Goal: Transaction & Acquisition: Purchase product/service

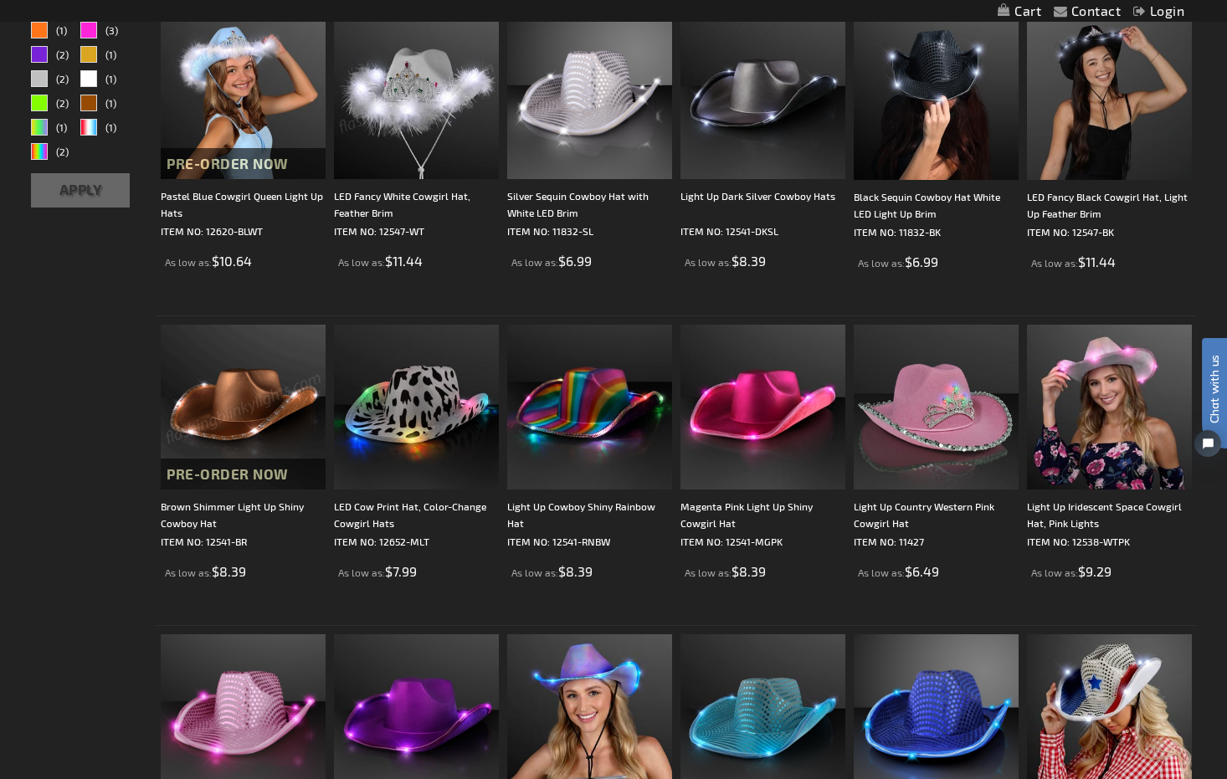
scroll to position [346, 0]
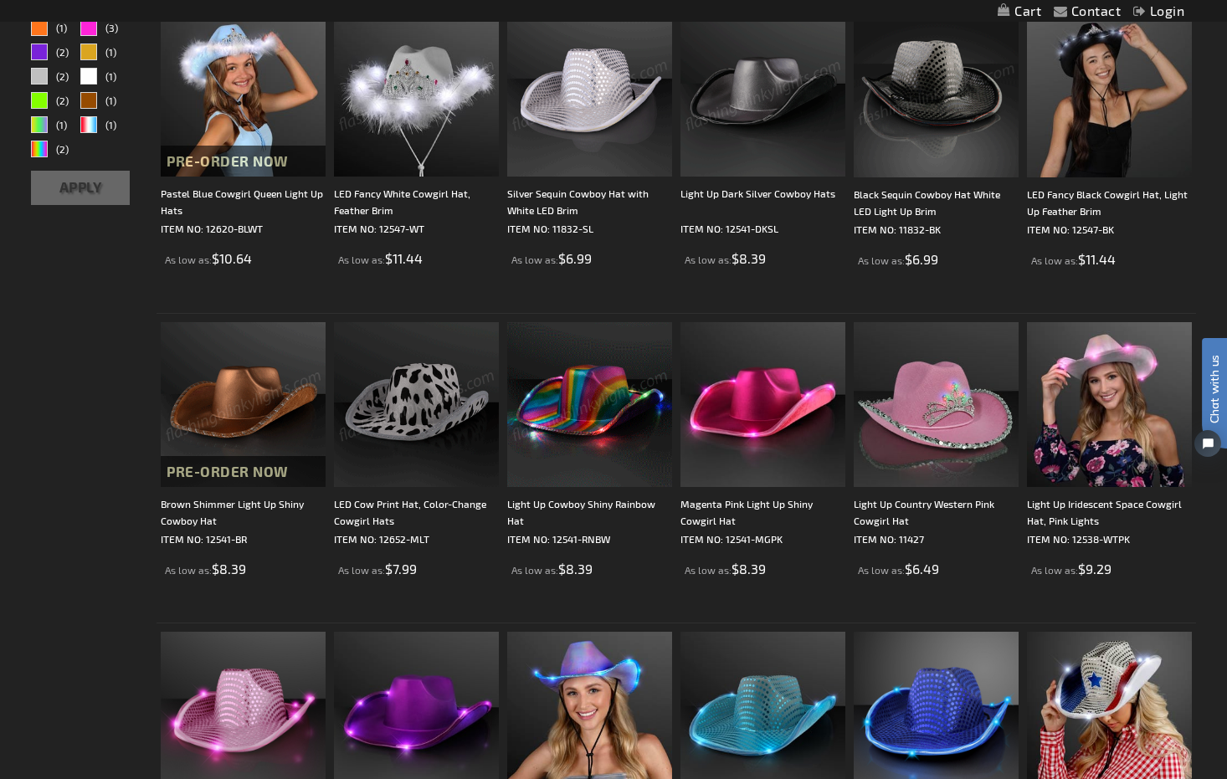
click at [554, 153] on img at bounding box center [589, 94] width 165 height 165
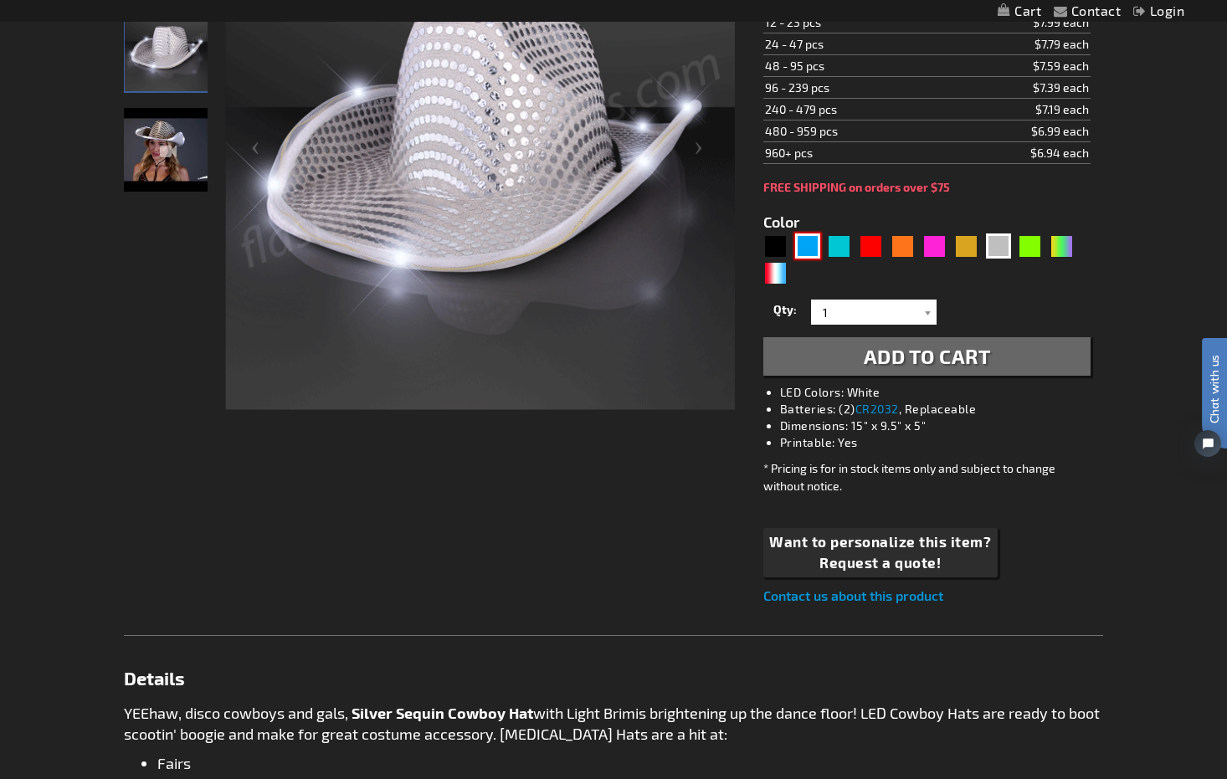
click at [812, 253] on div "Blue" at bounding box center [807, 245] width 25 height 25
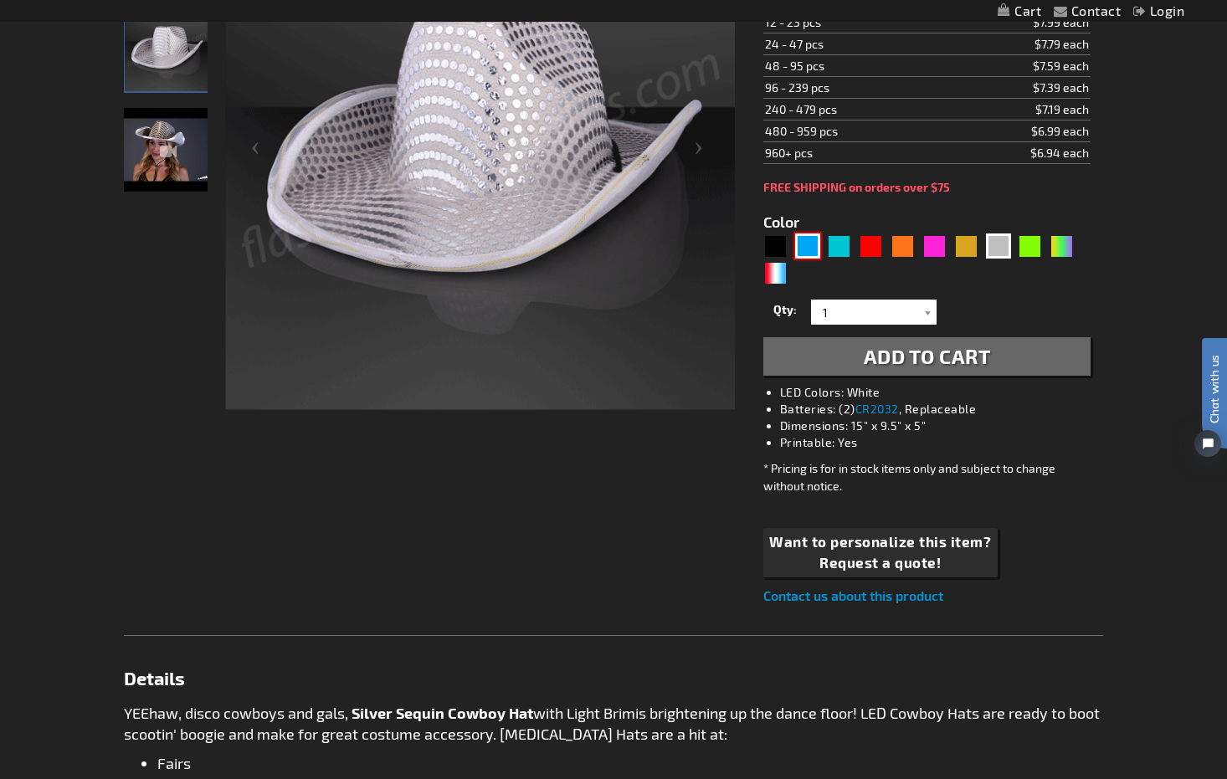
type input "5629"
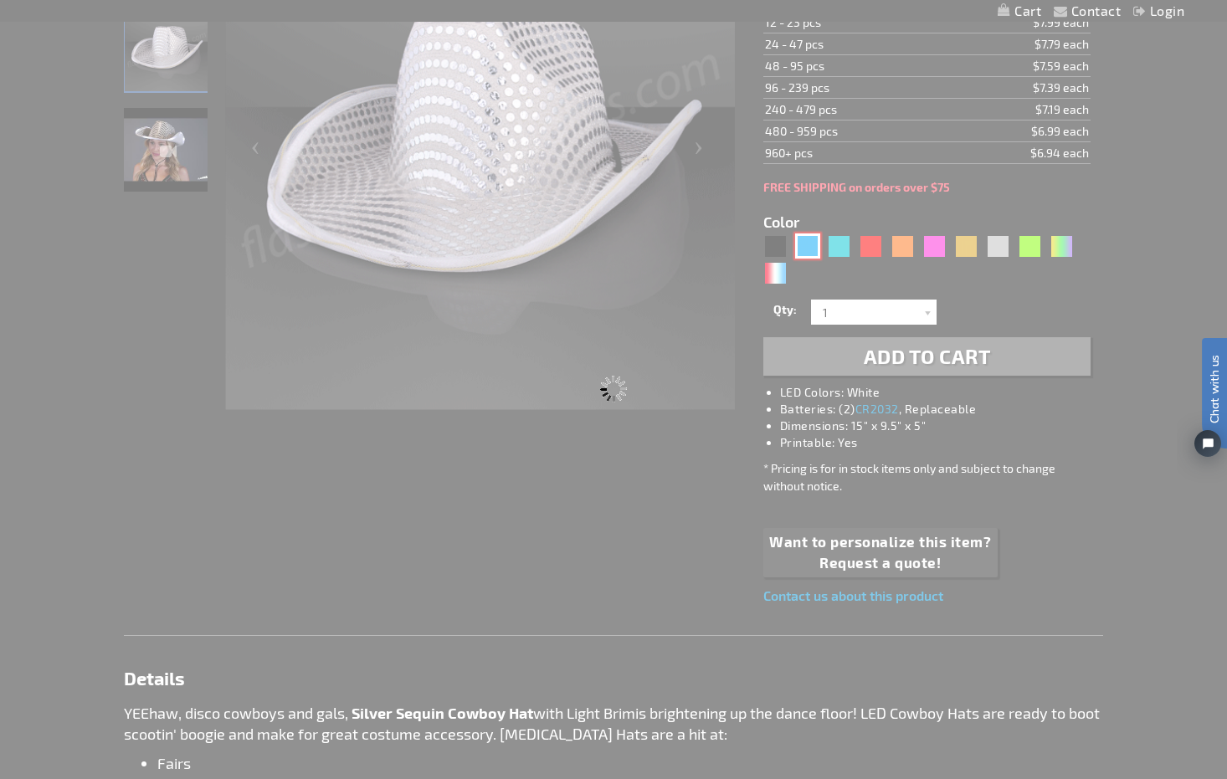
type input "11832-BL"
type input "Customize - Blue Sequin Cowboy Hat with Blue LED Brim - ITEM NO: 11832-BL"
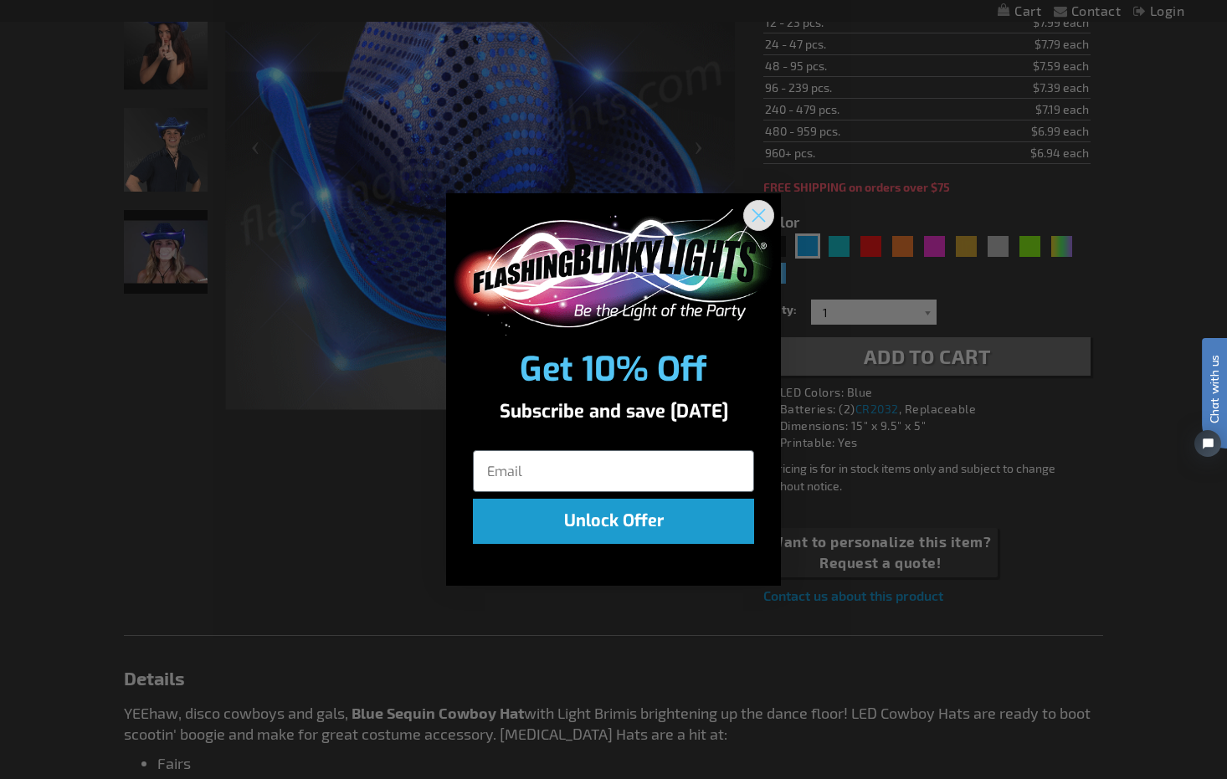
click at [763, 220] on icon "Close dialog" at bounding box center [759, 216] width 12 height 12
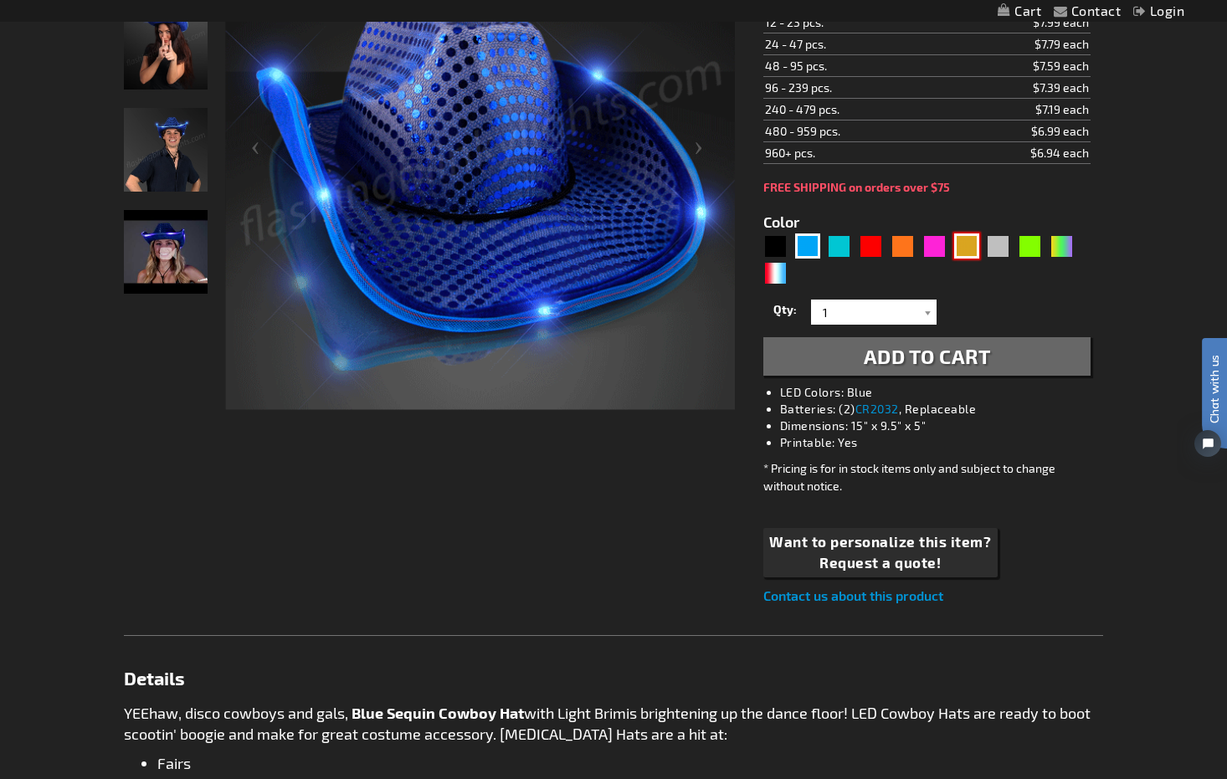
click at [960, 246] on div "Gold" at bounding box center [966, 245] width 25 height 25
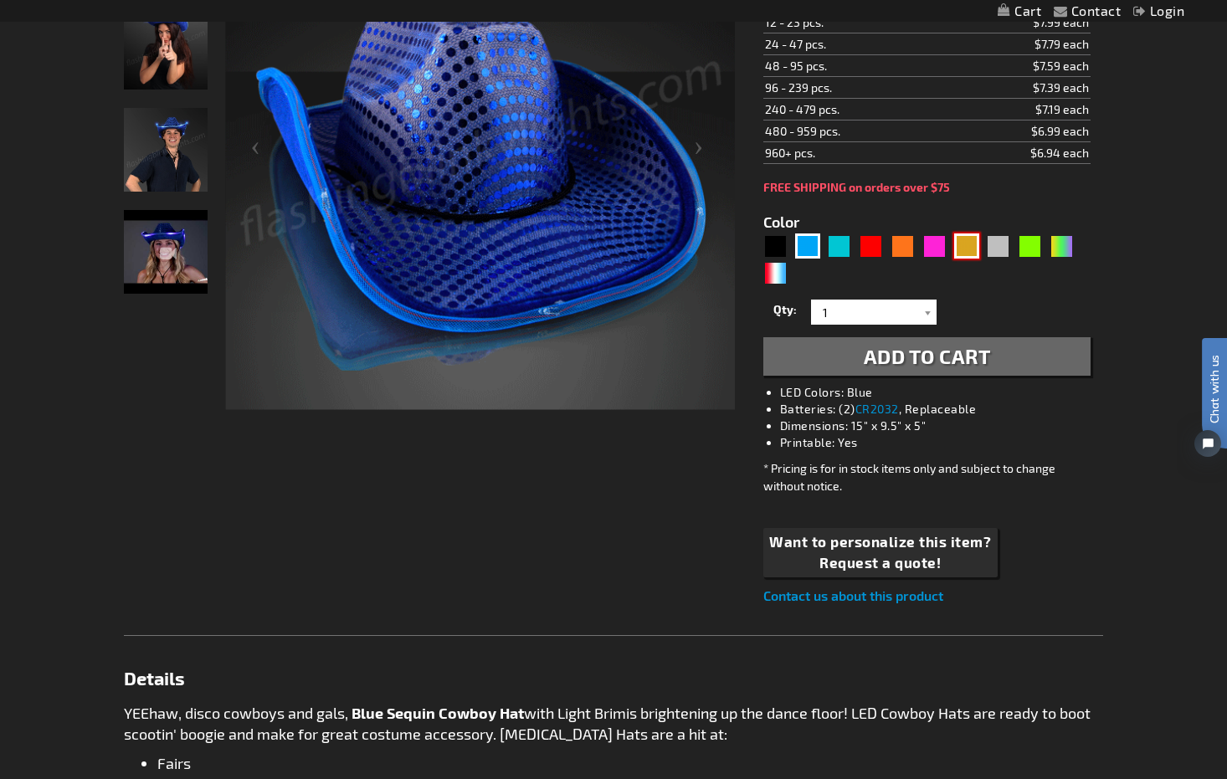
type input "5633"
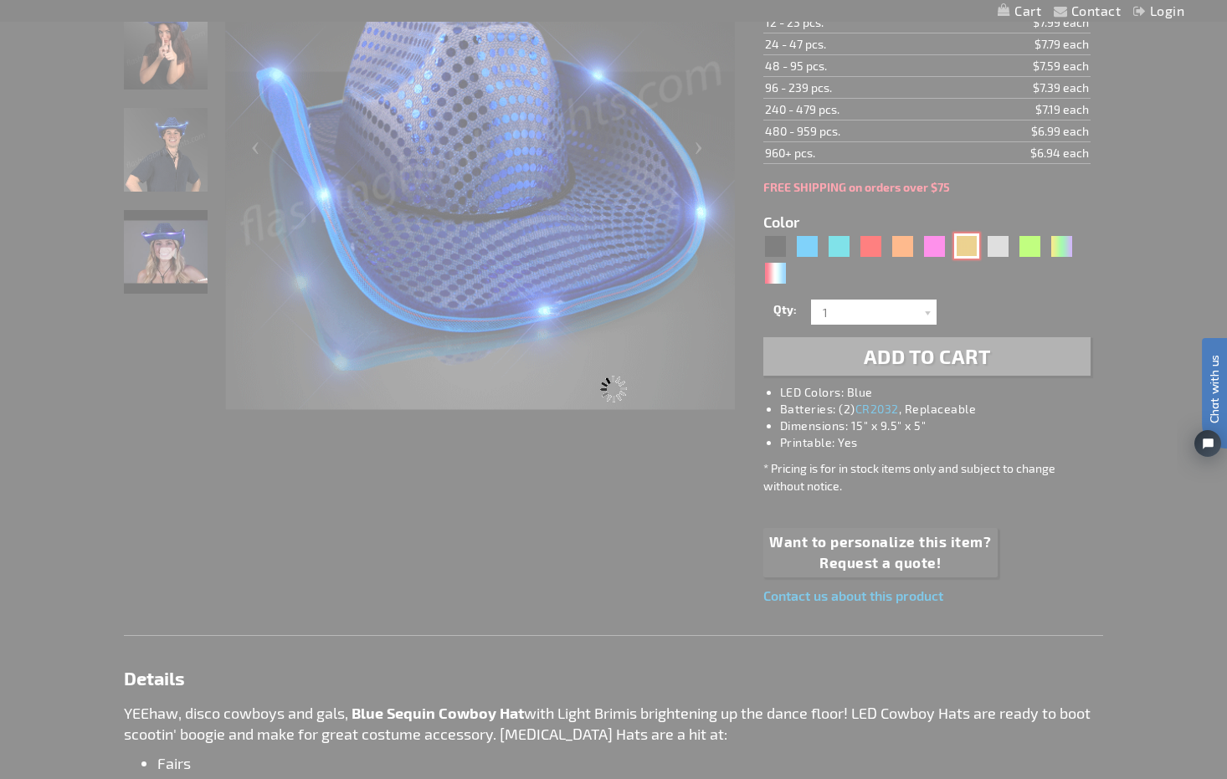
type input "11832-GD"
type input "Customize - Shiny Yellow-Gold Cowboy Hat with Light Brim - ITEM NO: 11832-GD"
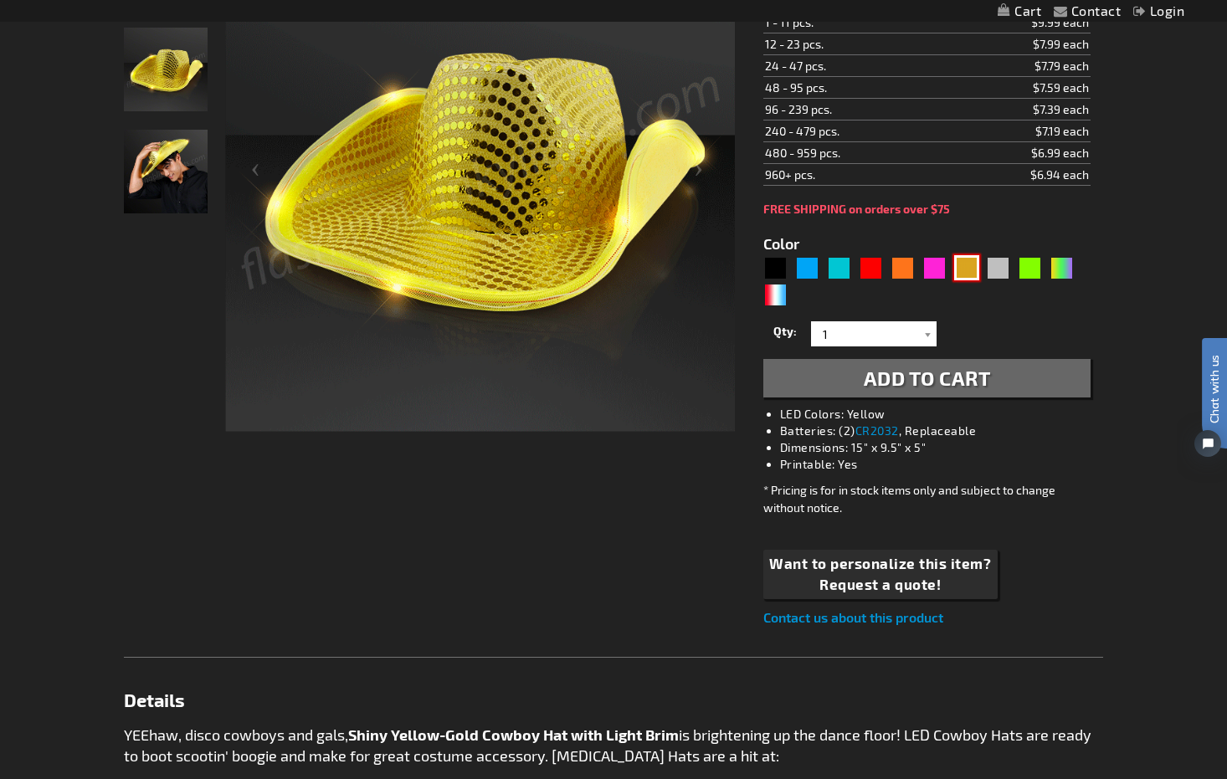
scroll to position [336, 0]
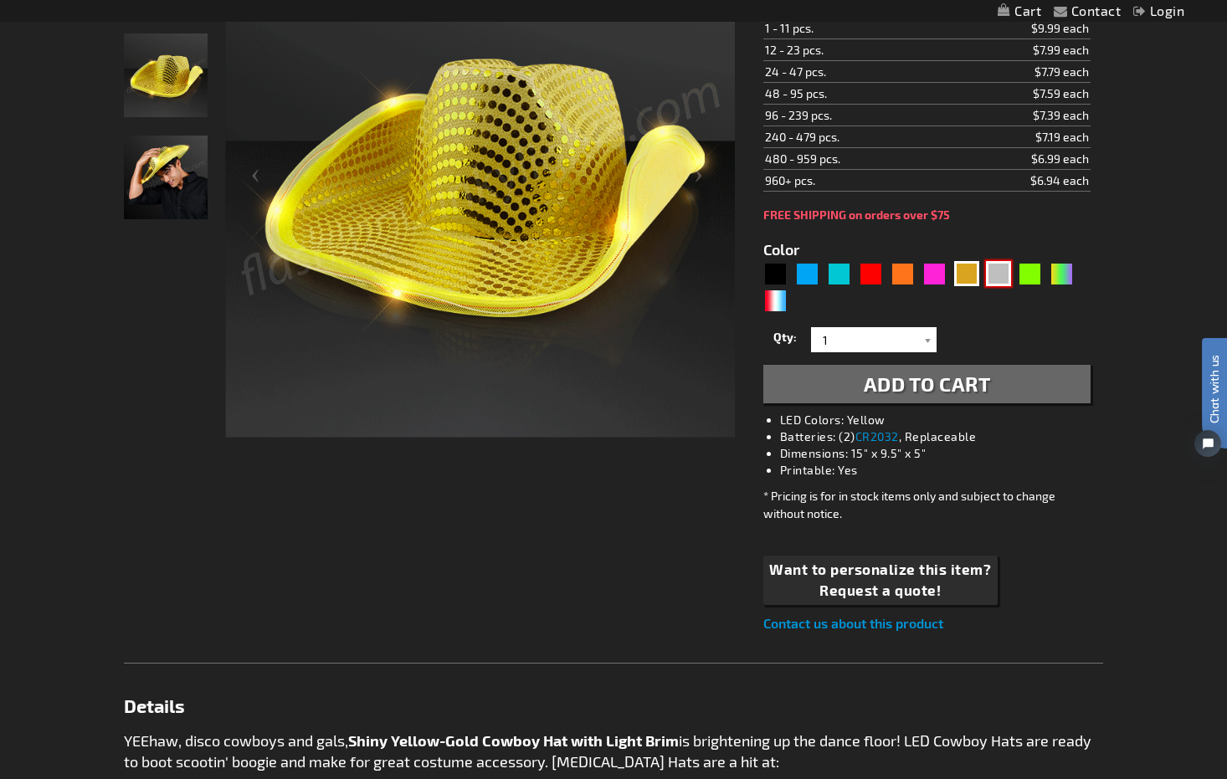
click at [999, 279] on div "Silver" at bounding box center [998, 273] width 25 height 25
type input "5644"
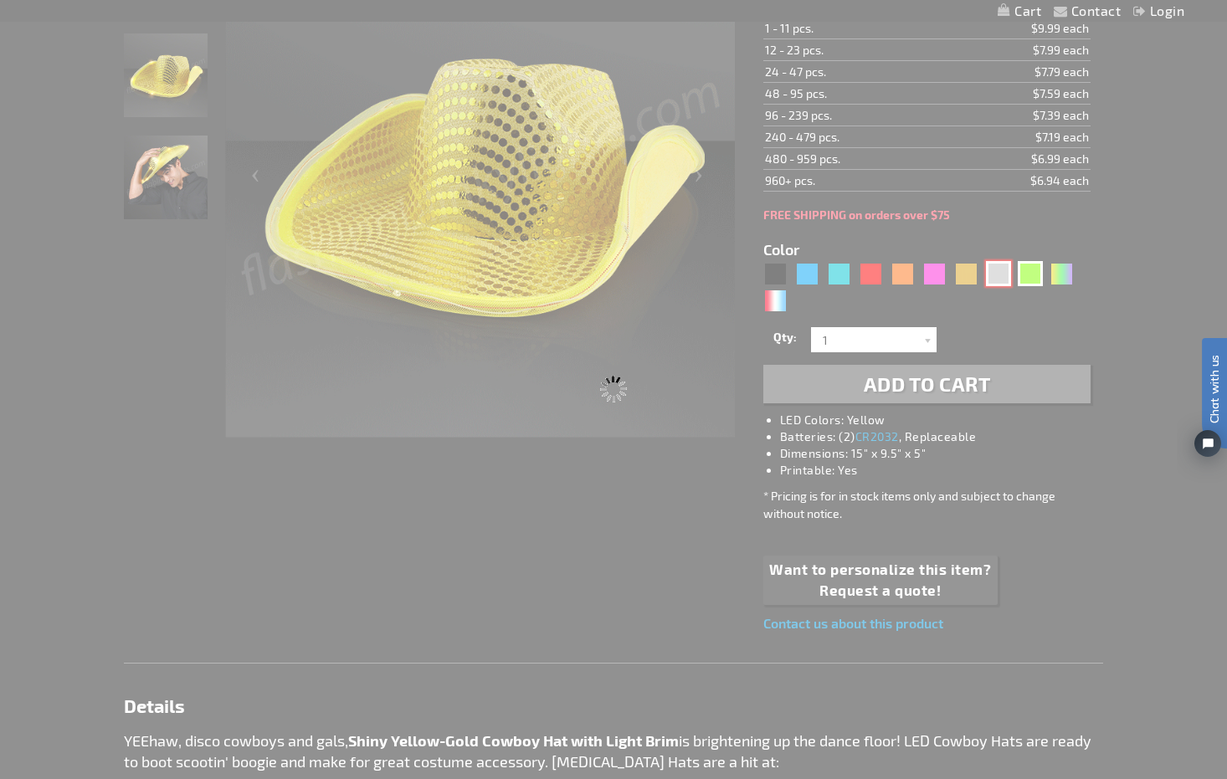
type input "11832-SL"
type input "Customize - Silver Sequin Cowboy Hat with White LED Brim - ITEM NO: 11832-SL"
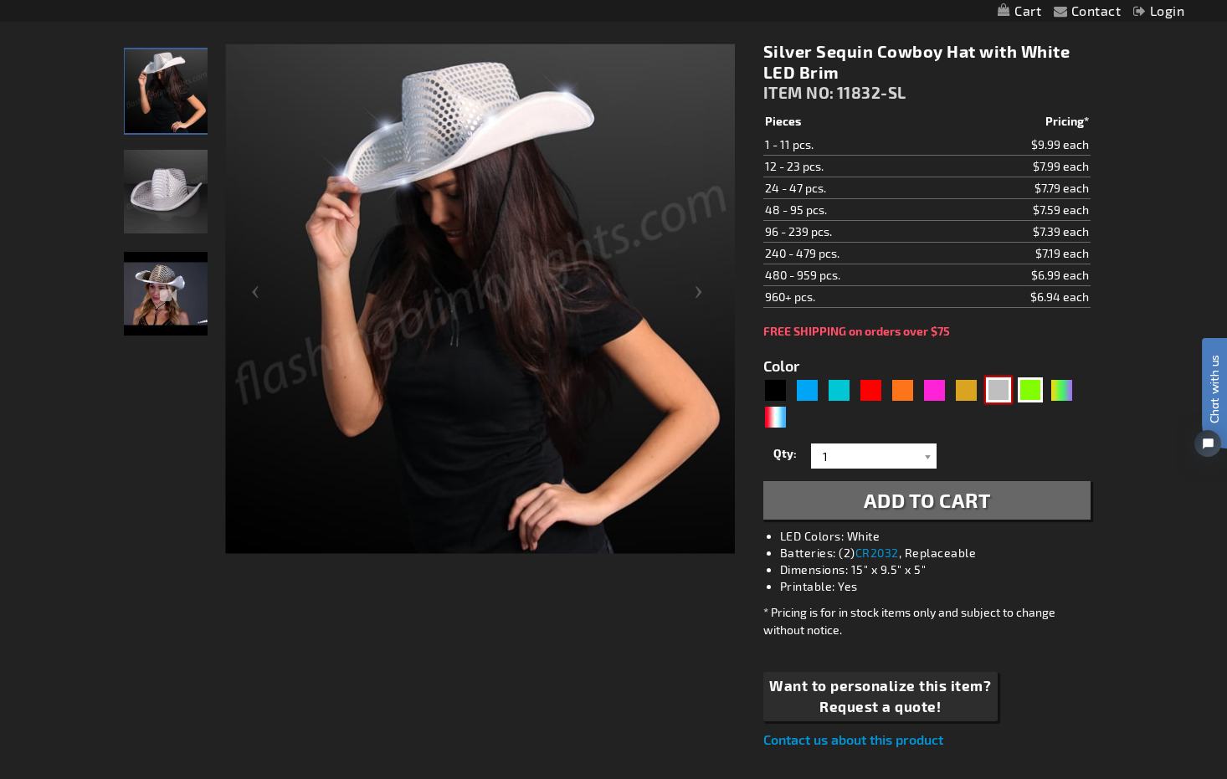
scroll to position [209, 0]
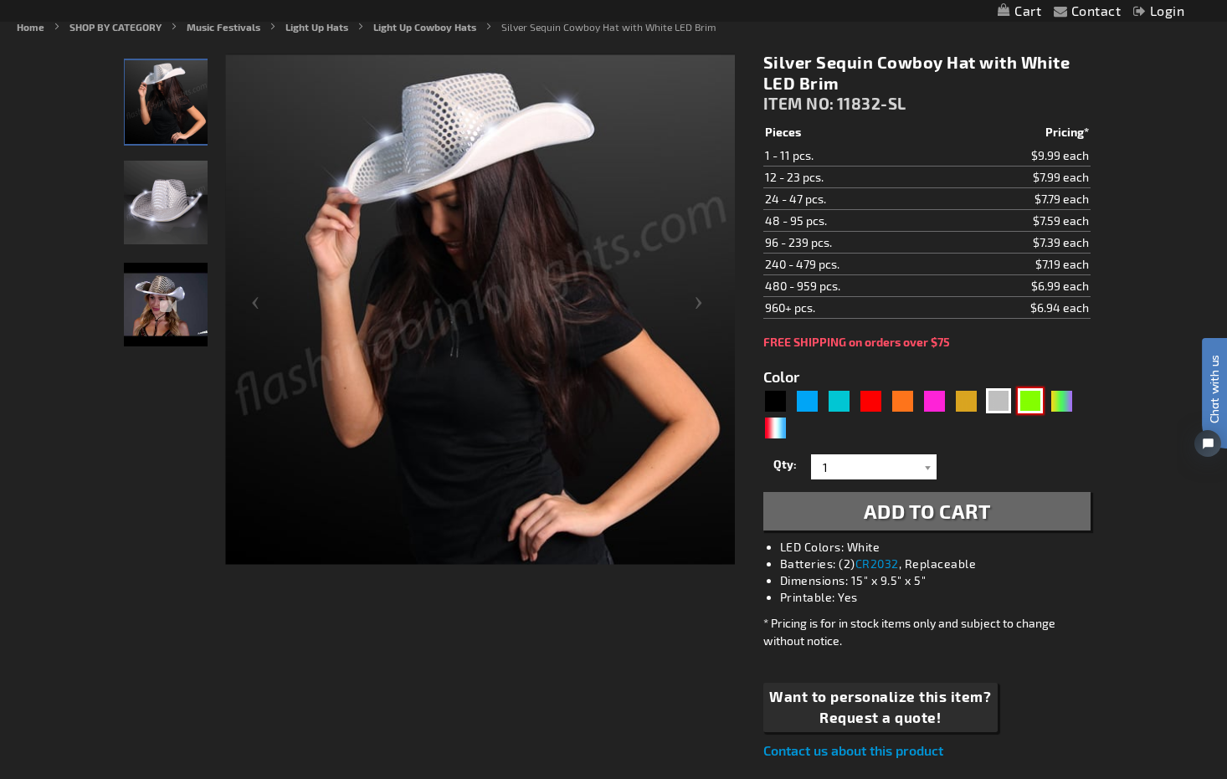
click at [1035, 413] on div "Green" at bounding box center [1029, 400] width 25 height 25
type input "5648"
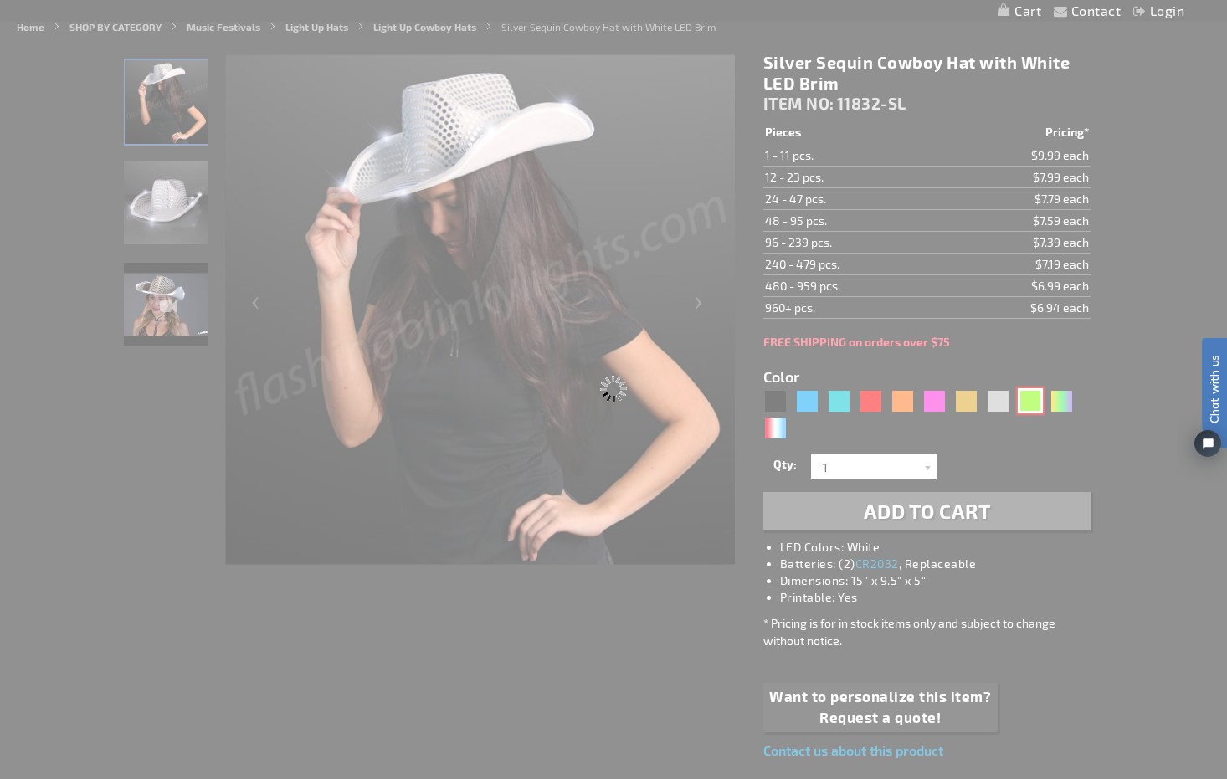
type input "11832-GN"
type input "Customize - Green Sequin Cowboy Hat with [PERSON_NAME] LED Brim - ITEM NO: 1183…"
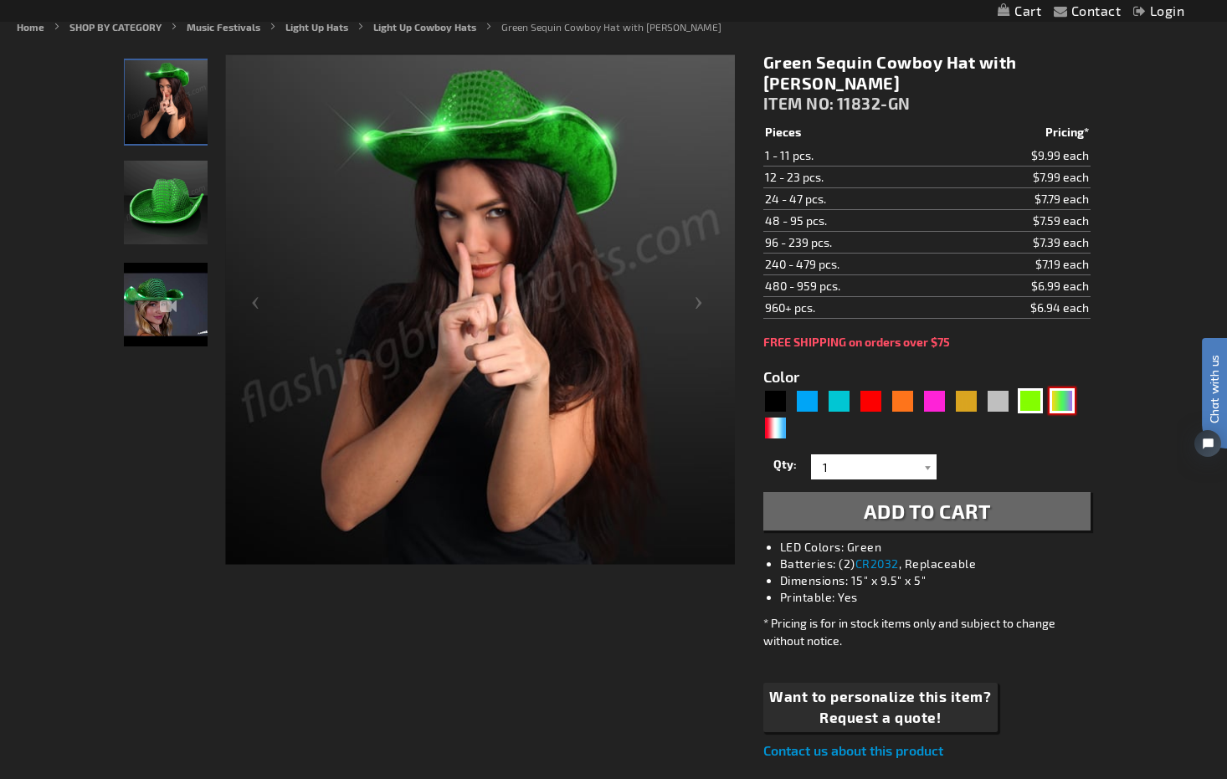
click at [1062, 403] on div "PGG" at bounding box center [1061, 400] width 25 height 25
type input "5638"
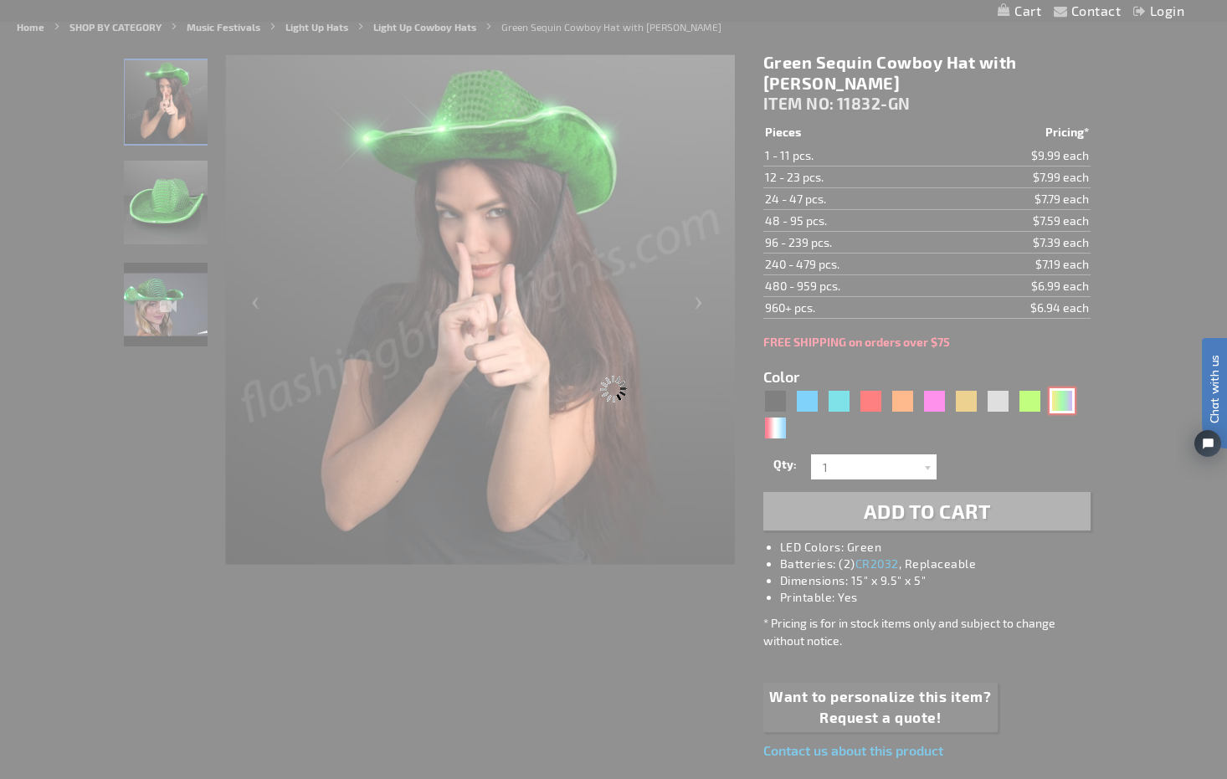
type input "11832-PGG"
type input "Customize - Light Up [DATE] Cowboy Hat - ITEM NO: 11832-PGG"
